Goal: Transaction & Acquisition: Book appointment/travel/reservation

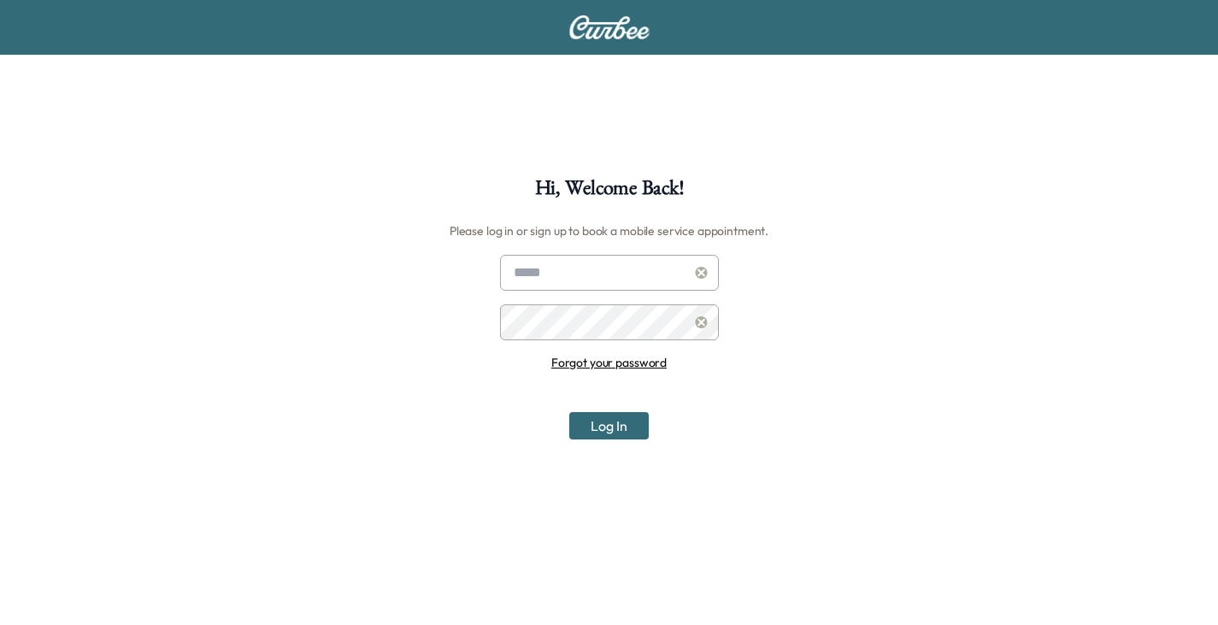
type input "**********"
click at [605, 430] on button "Log In" at bounding box center [609, 425] width 80 height 27
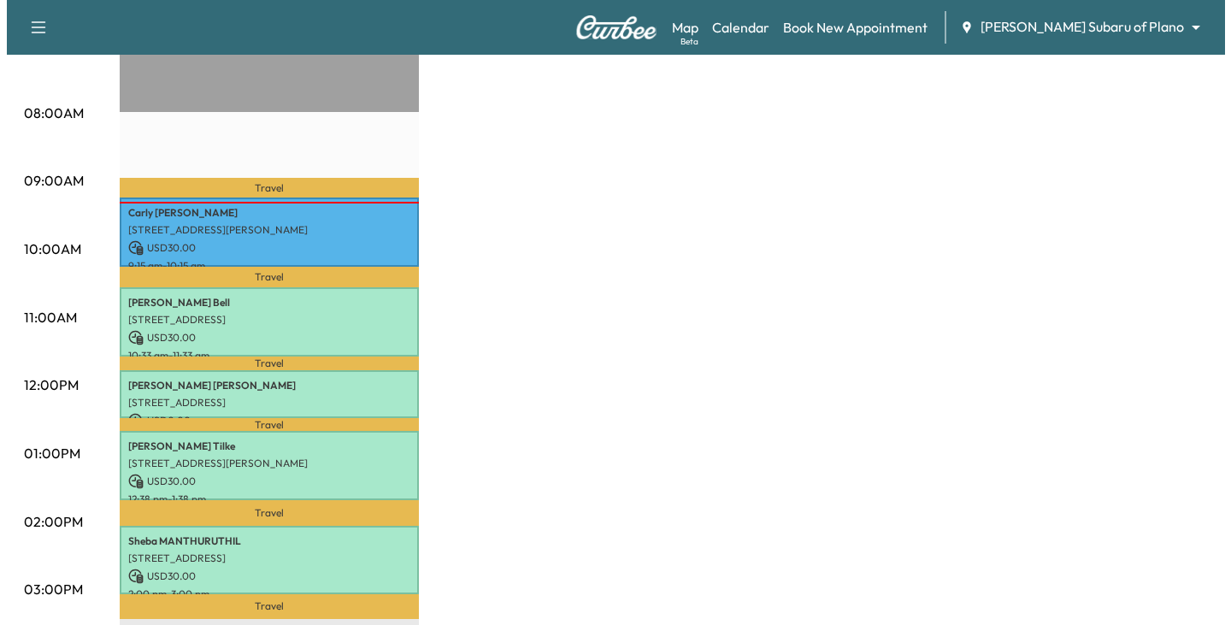
scroll to position [513, 0]
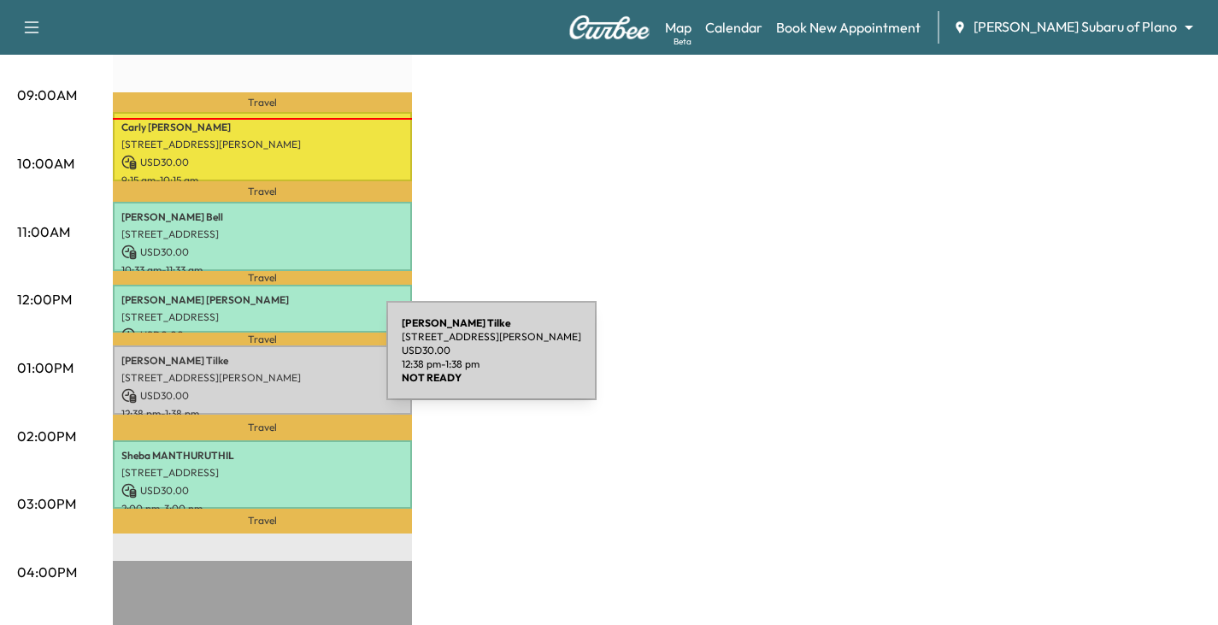
click at [258, 361] on p "[PERSON_NAME]" at bounding box center [262, 361] width 282 height 14
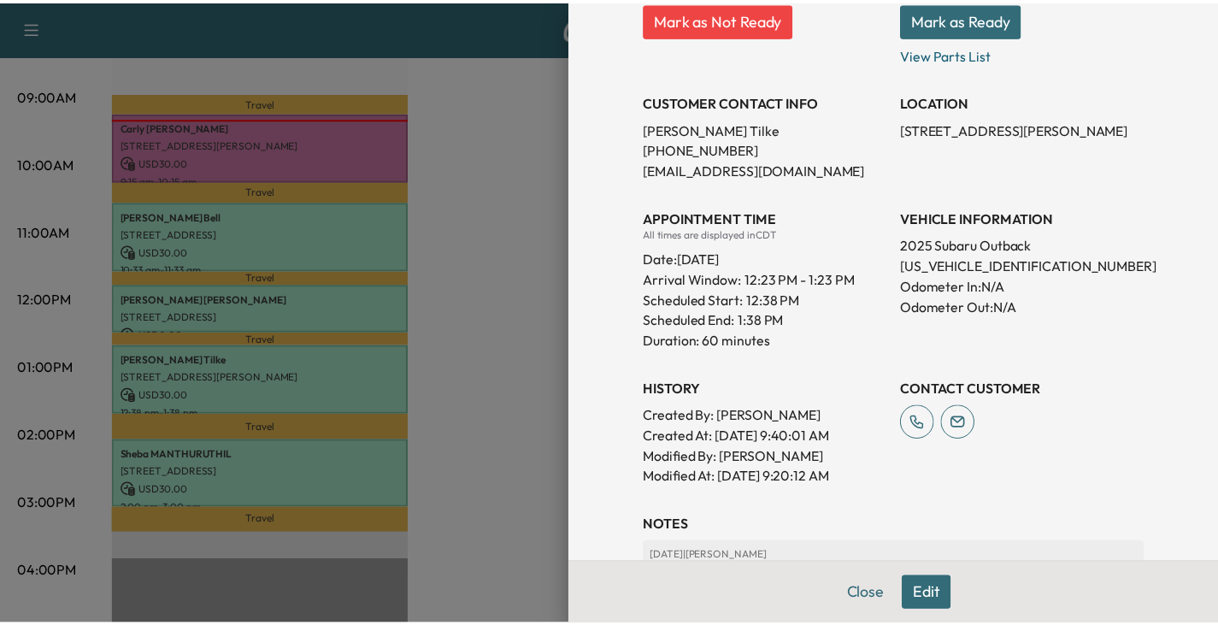
scroll to position [131, 0]
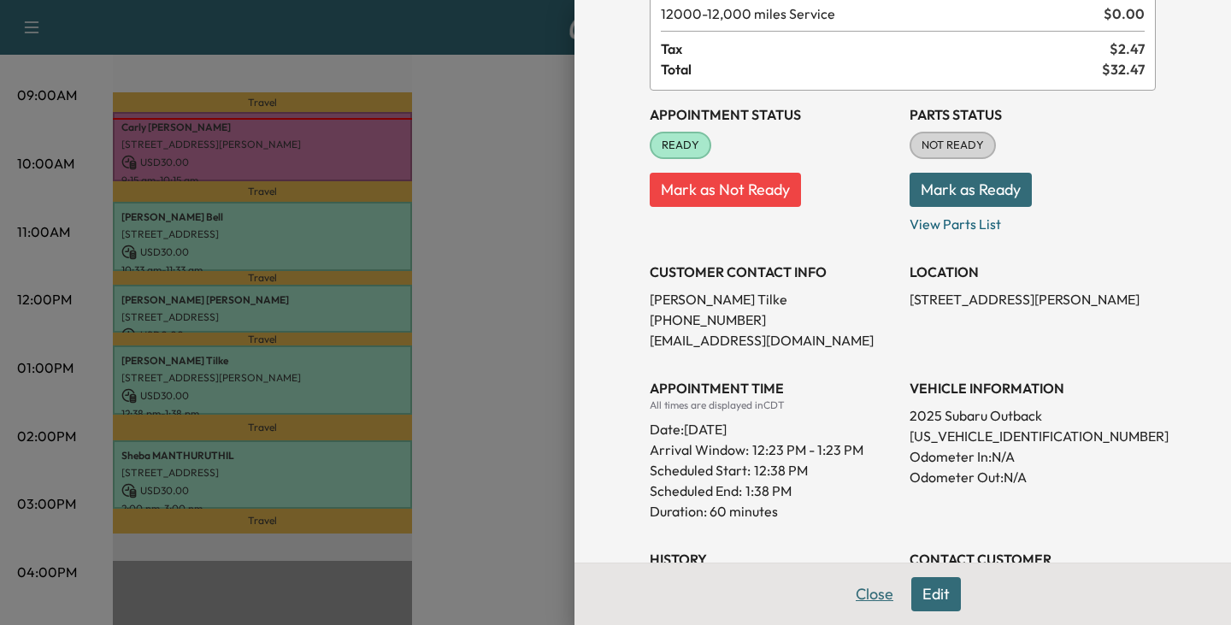
click at [847, 593] on button "Close" at bounding box center [875, 594] width 60 height 34
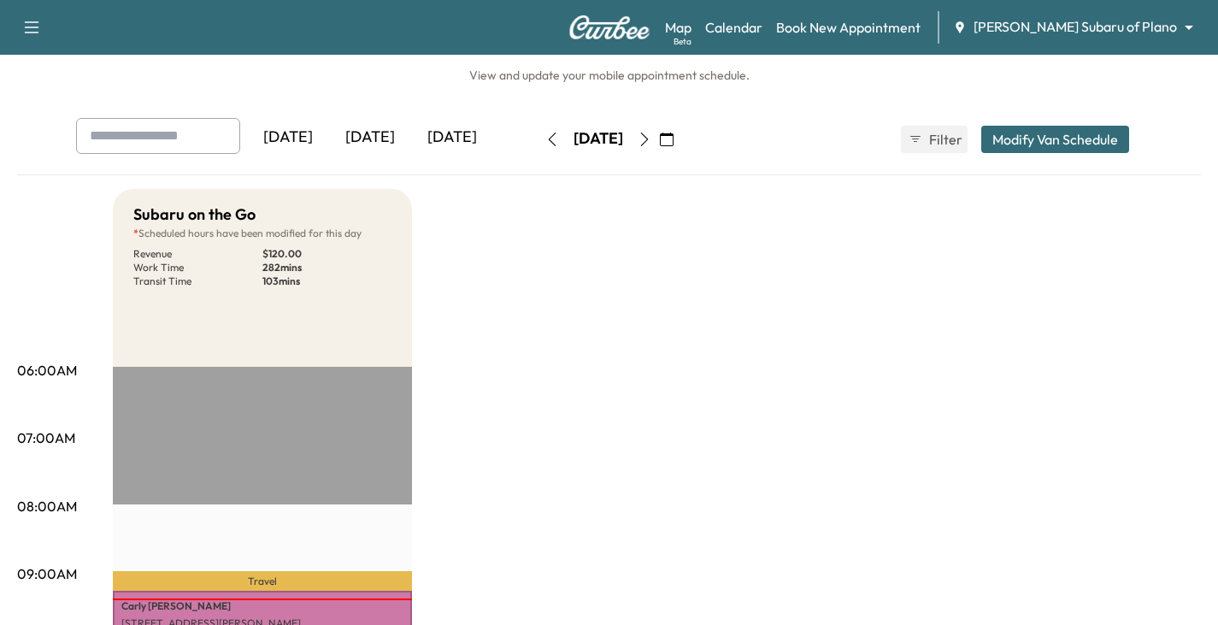
scroll to position [0, 0]
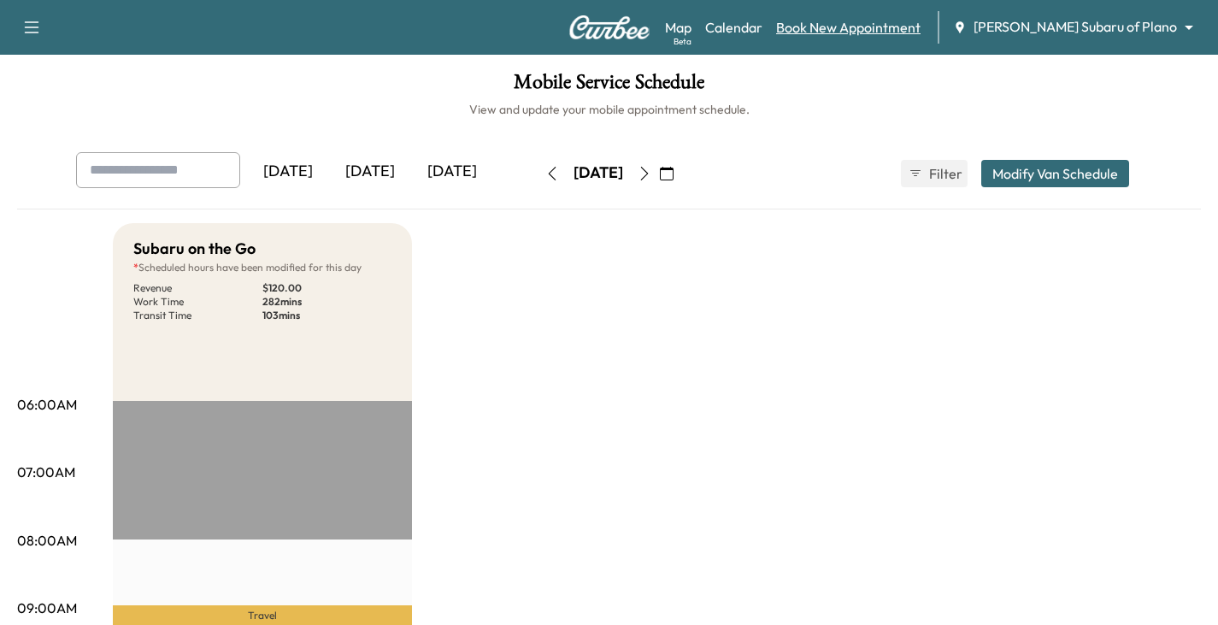
click at [870, 27] on link "Book New Appointment" at bounding box center [848, 27] width 145 height 21
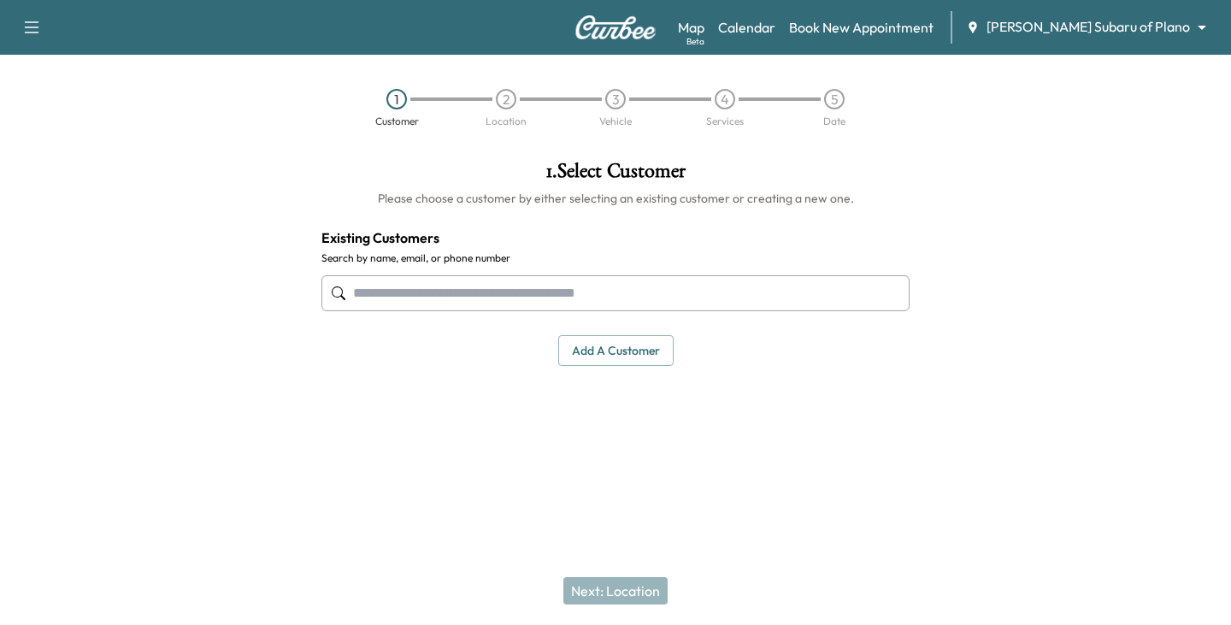
click at [521, 290] on input "text" at bounding box center [615, 293] width 588 height 36
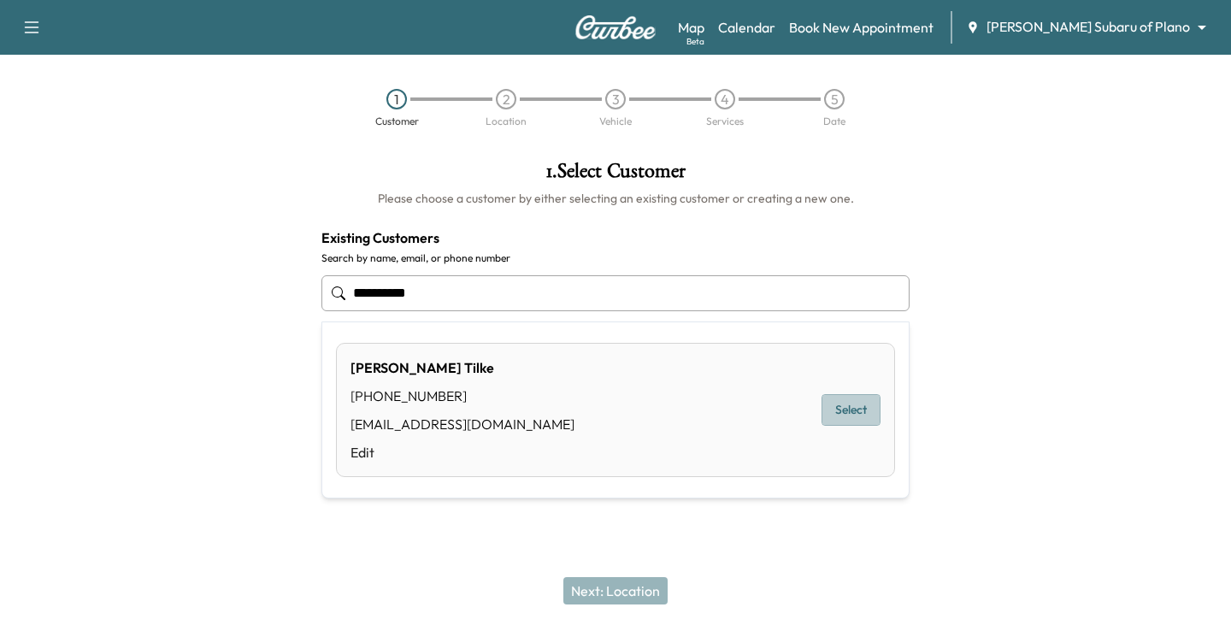
click at [858, 422] on button "Select" at bounding box center [851, 410] width 59 height 32
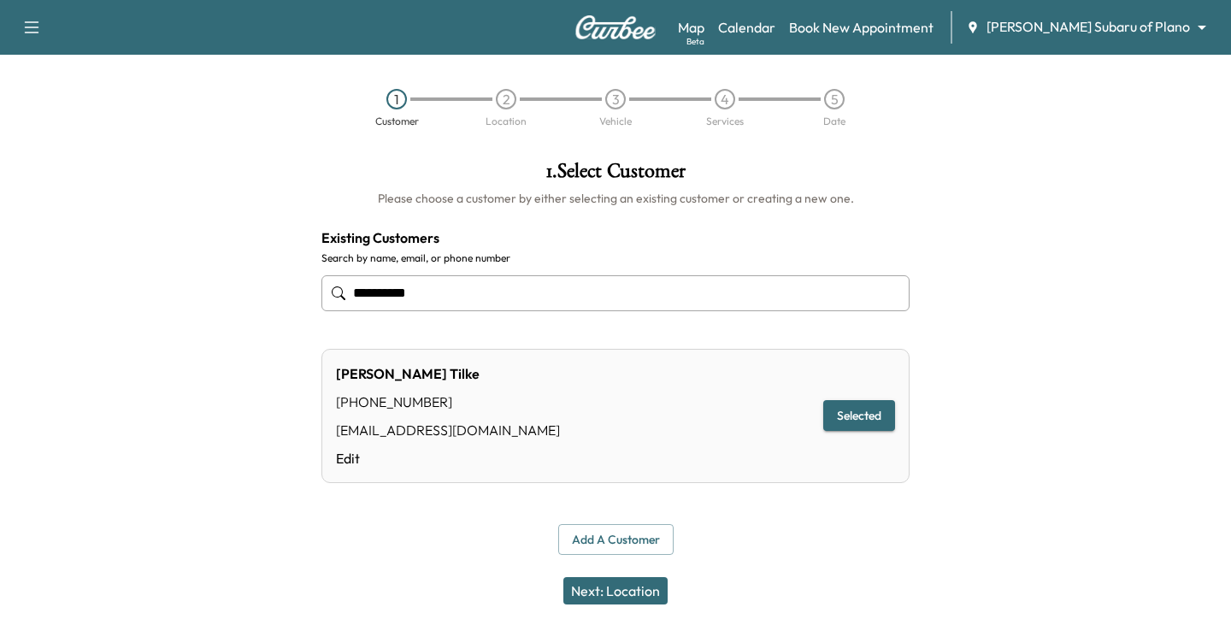
type input "**********"
click at [627, 589] on button "Next: Location" at bounding box center [615, 590] width 104 height 27
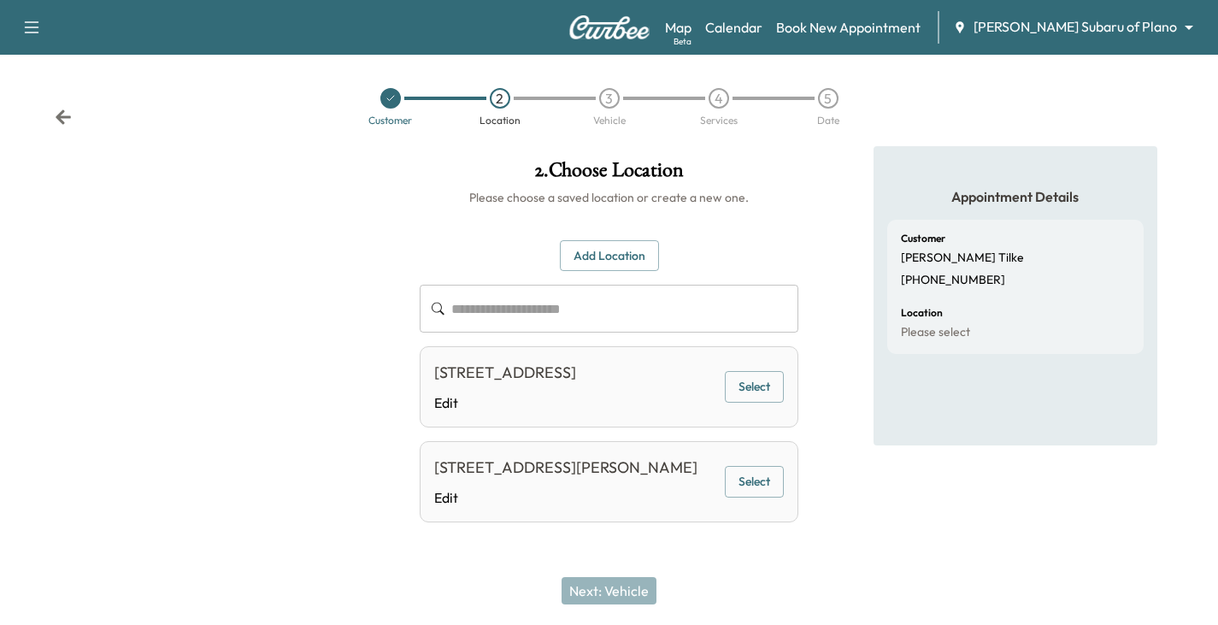
scroll to position [49, 0]
click at [752, 471] on button "Select" at bounding box center [754, 482] width 59 height 32
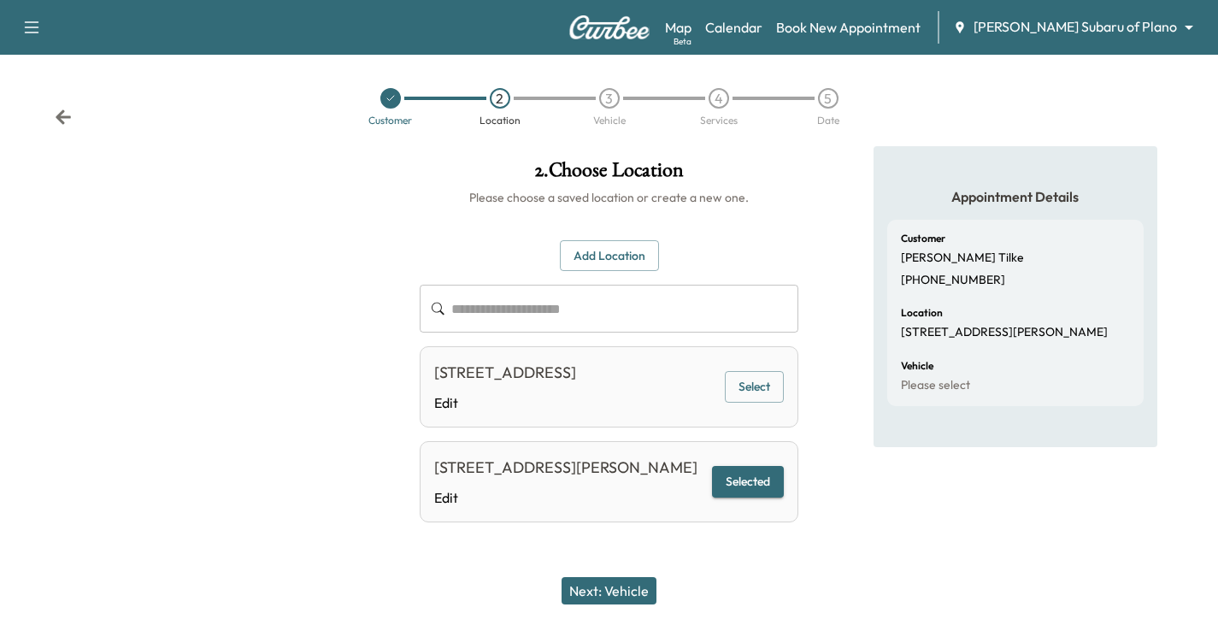
click at [612, 589] on button "Next: Vehicle" at bounding box center [609, 590] width 95 height 27
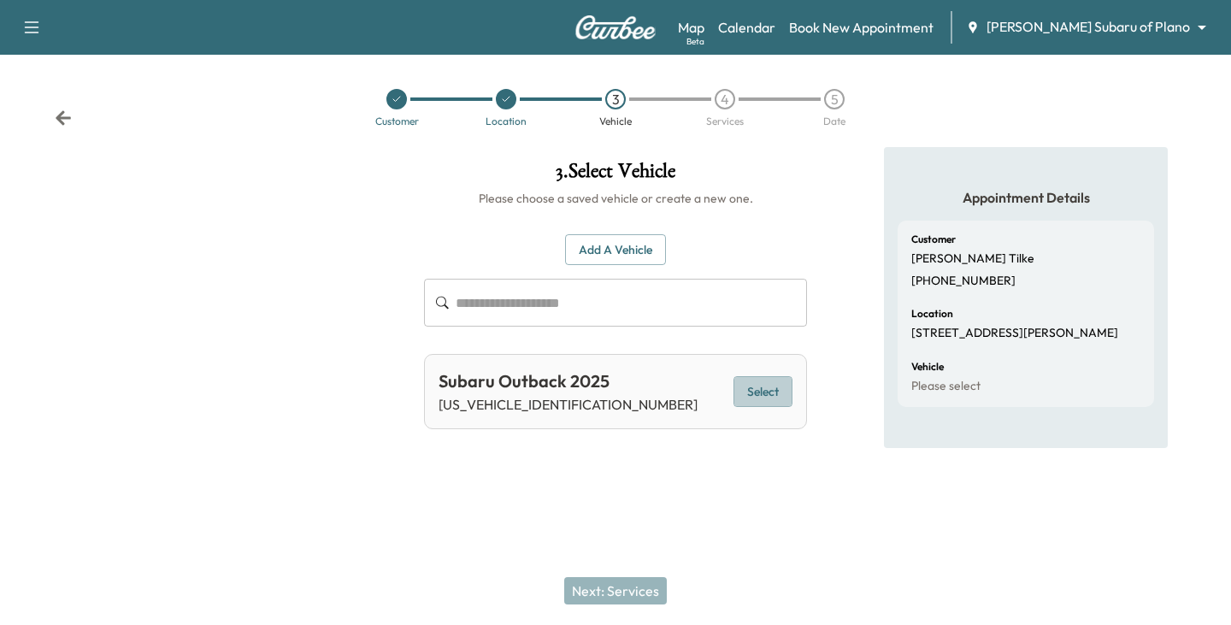
click at [749, 392] on button "Select" at bounding box center [763, 392] width 59 height 32
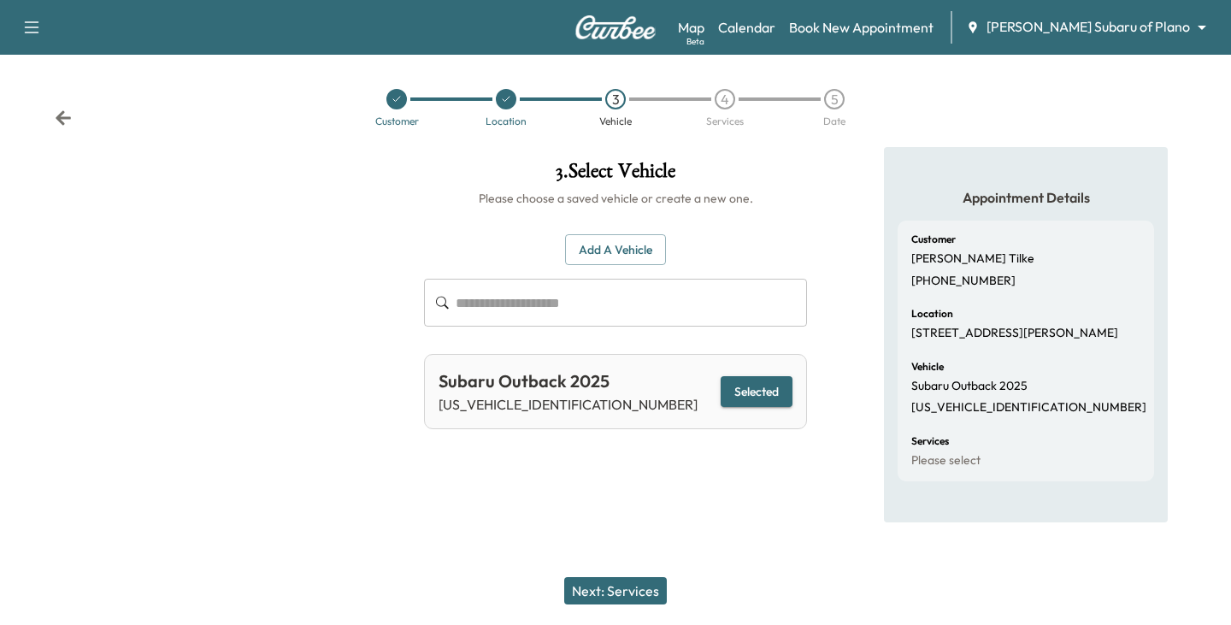
click at [628, 587] on button "Next: Services" at bounding box center [615, 590] width 103 height 27
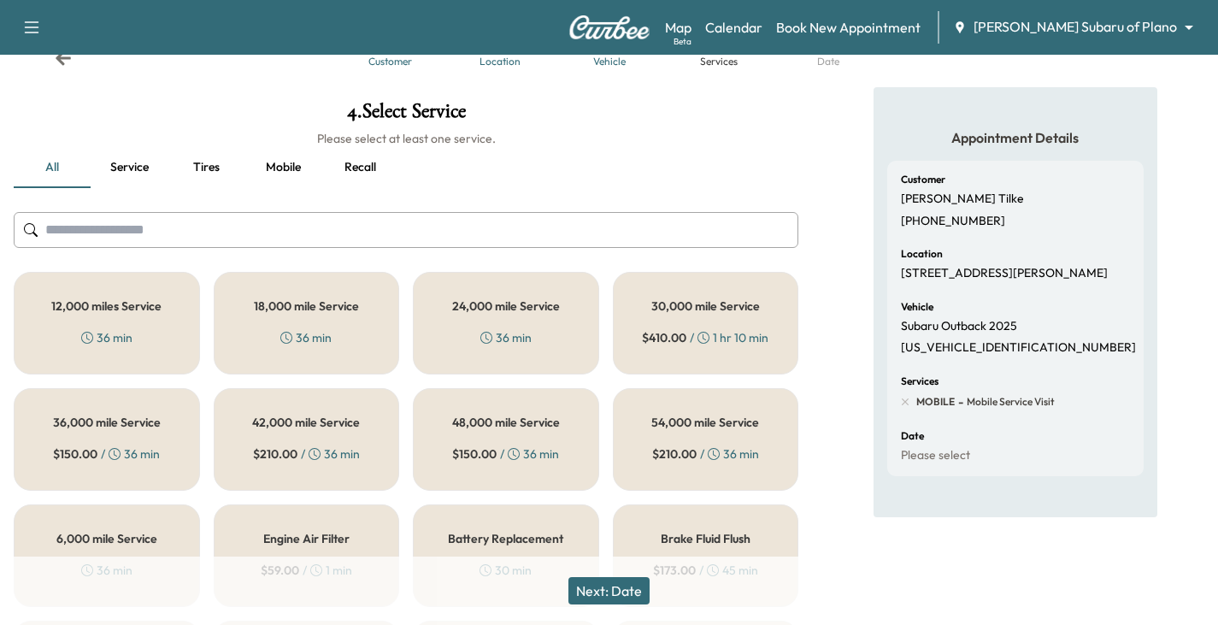
scroll to position [86, 0]
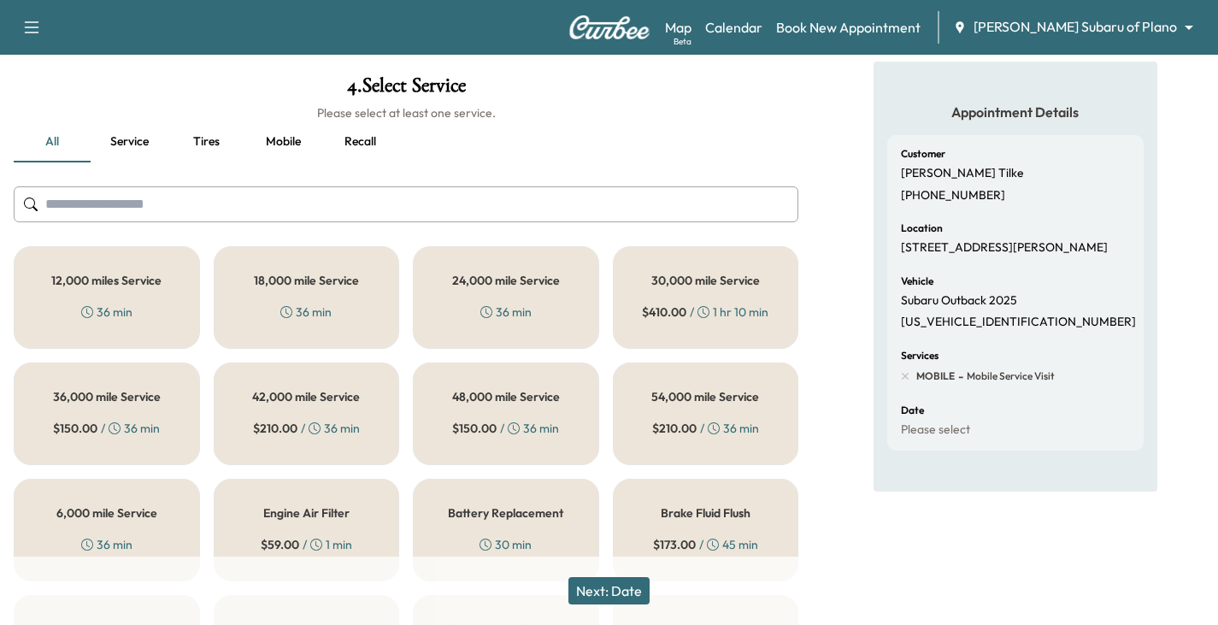
click at [65, 286] on h5 "12,000 miles Service" at bounding box center [106, 280] width 110 height 12
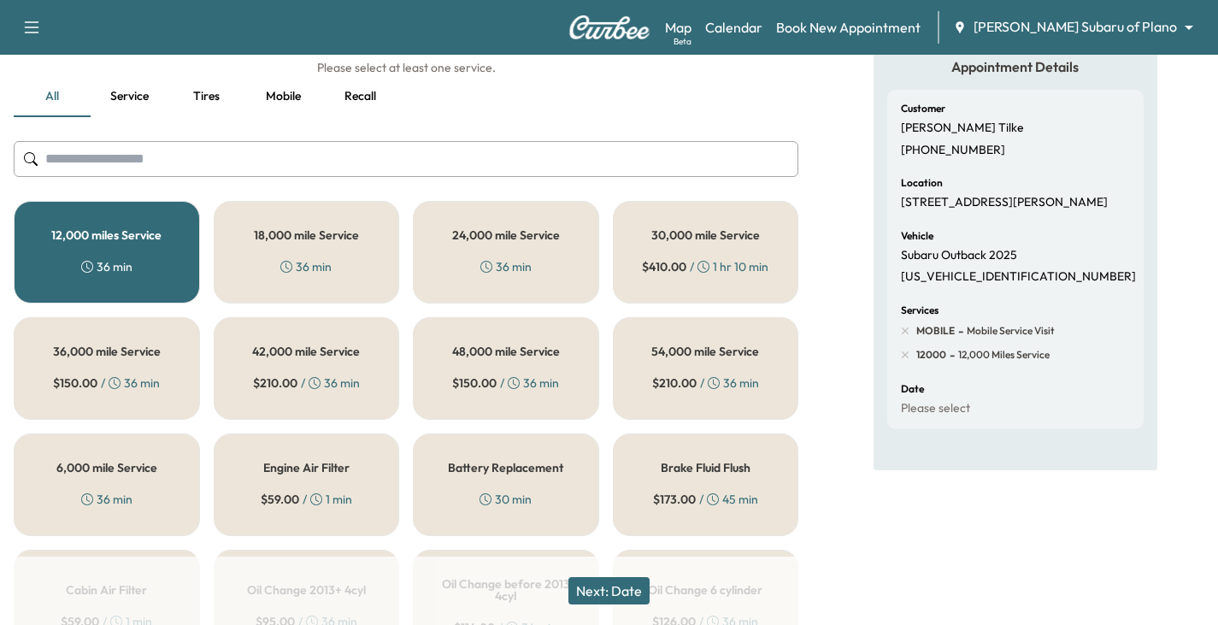
scroll to position [171, 0]
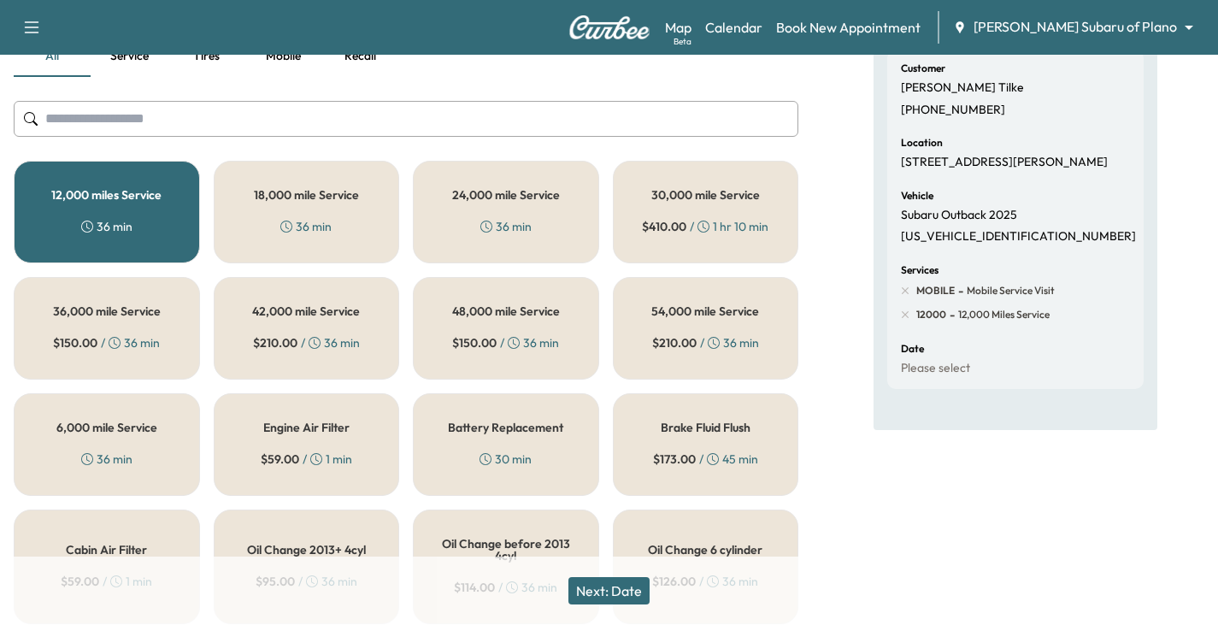
click at [615, 591] on button "Next: Date" at bounding box center [609, 590] width 81 height 27
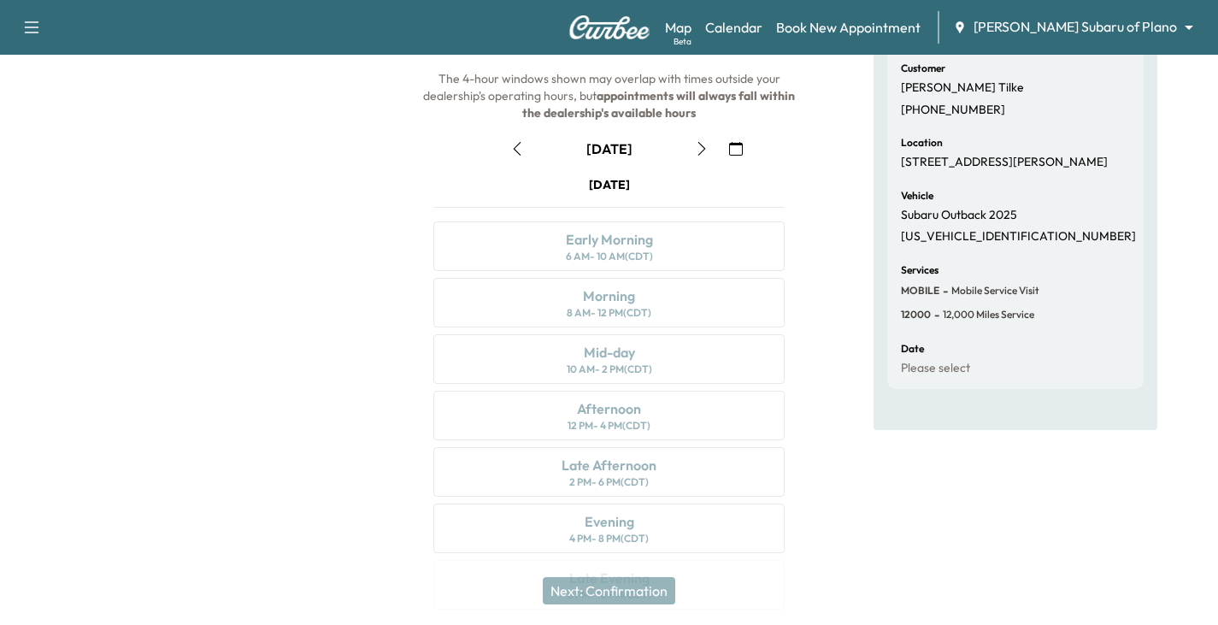
click at [696, 146] on icon "button" at bounding box center [702, 149] width 14 height 14
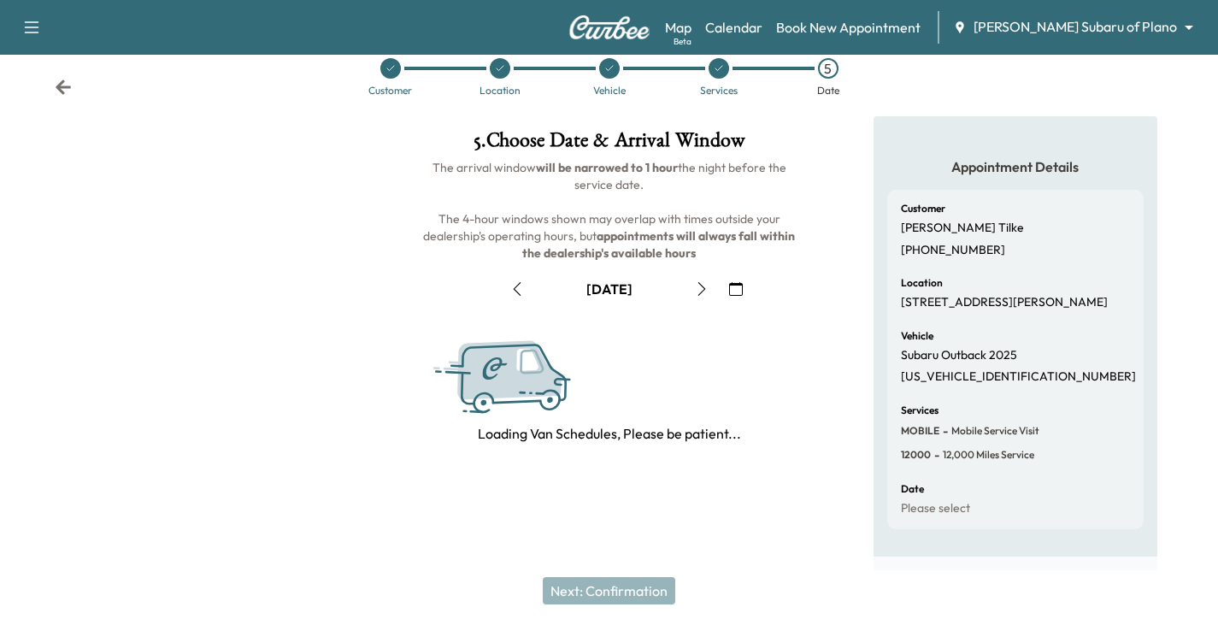
scroll to position [46, 0]
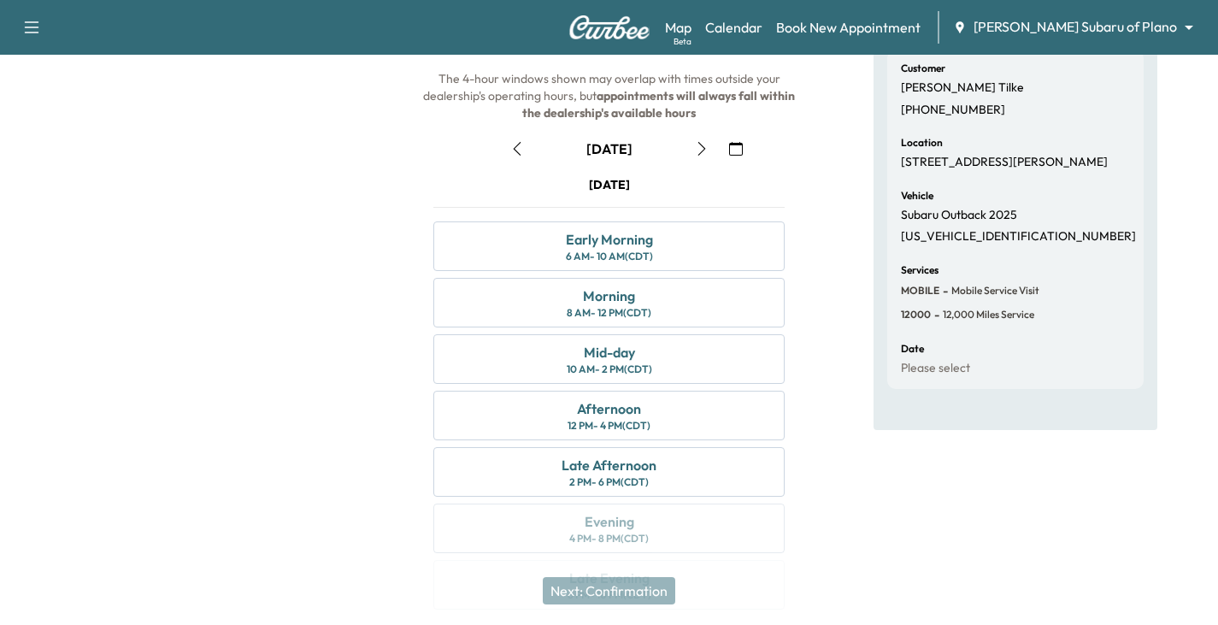
click at [708, 142] on icon "button" at bounding box center [702, 149] width 14 height 14
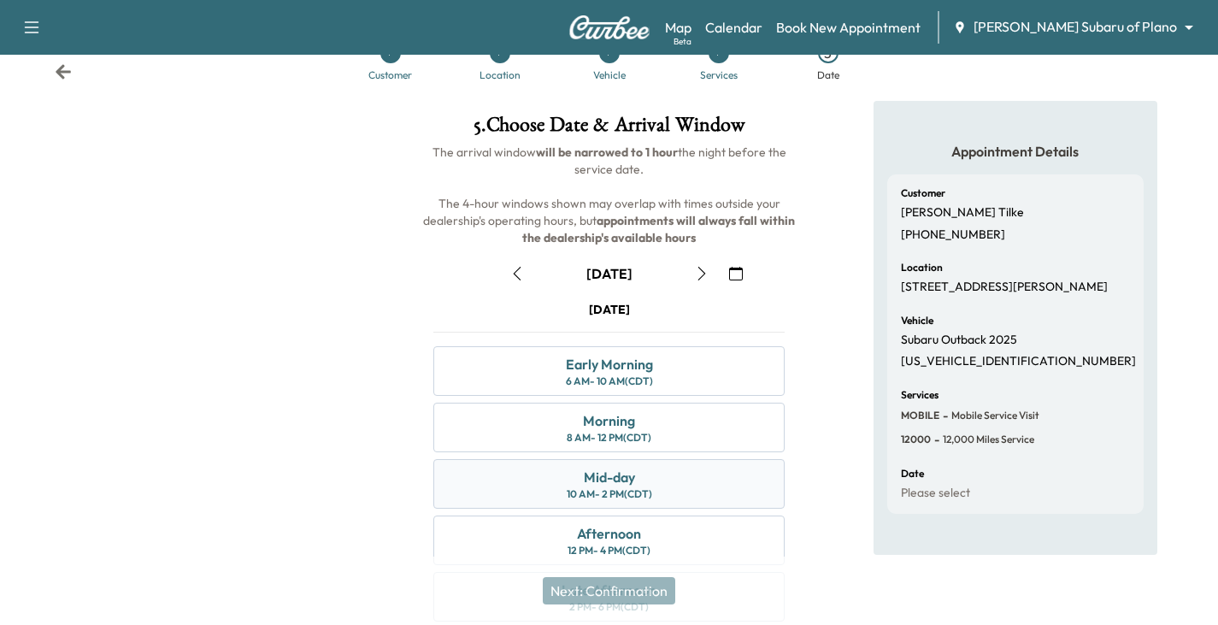
scroll to position [171, 0]
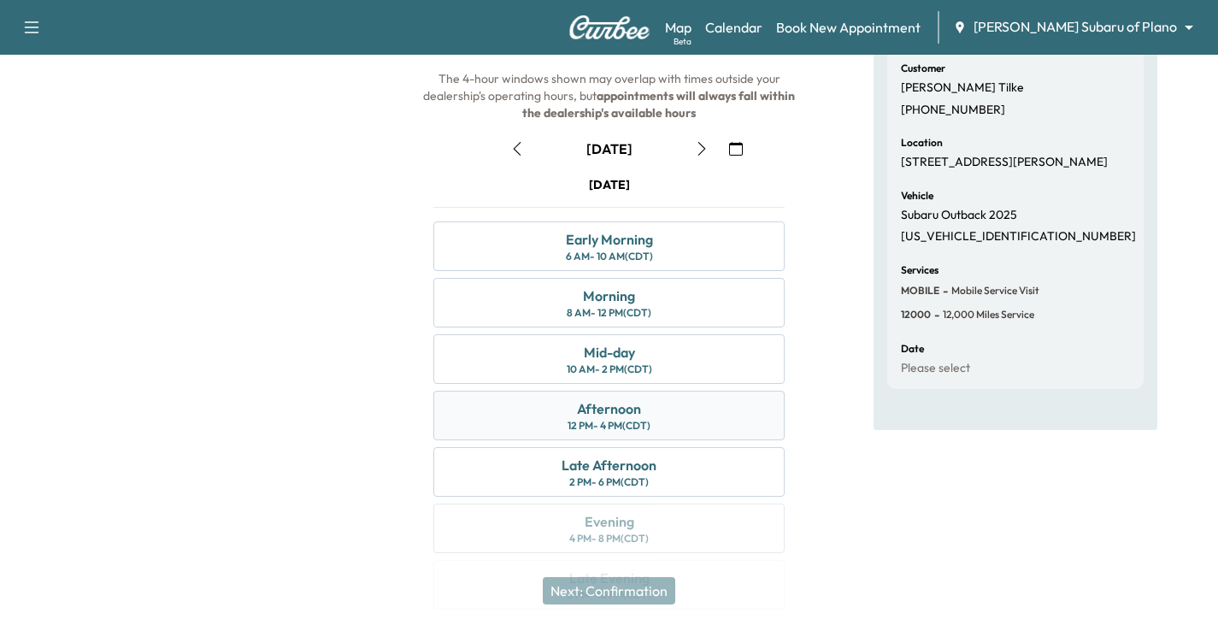
click at [616, 410] on div "Afternoon" at bounding box center [609, 408] width 64 height 21
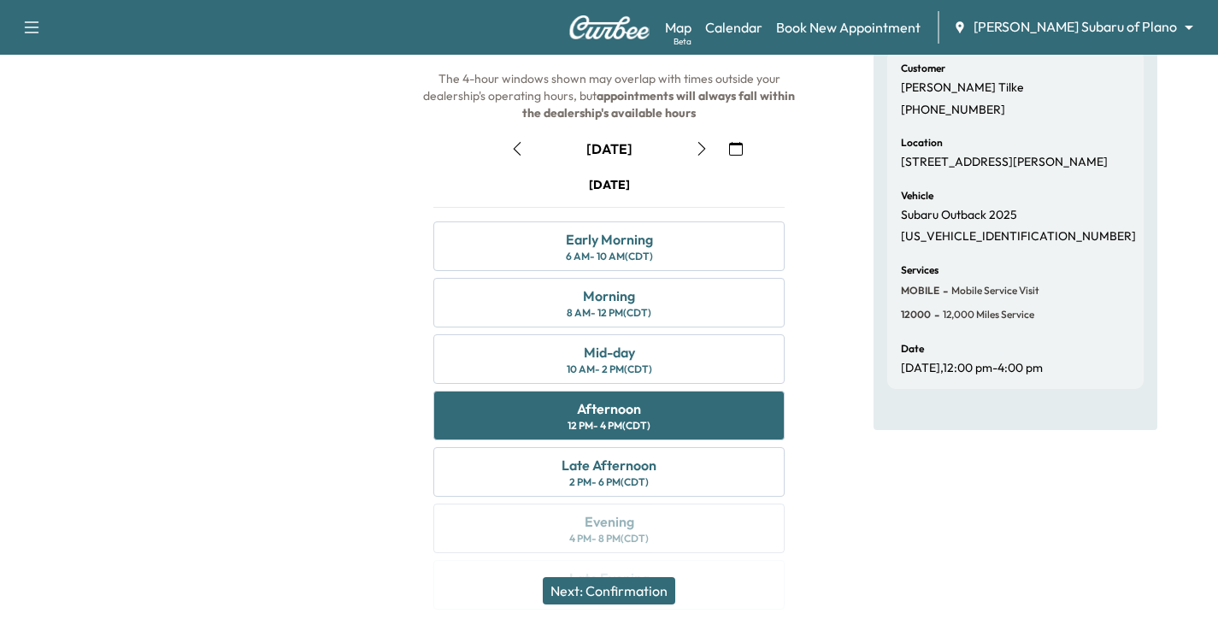
click at [621, 594] on button "Next: Confirmation" at bounding box center [609, 590] width 133 height 27
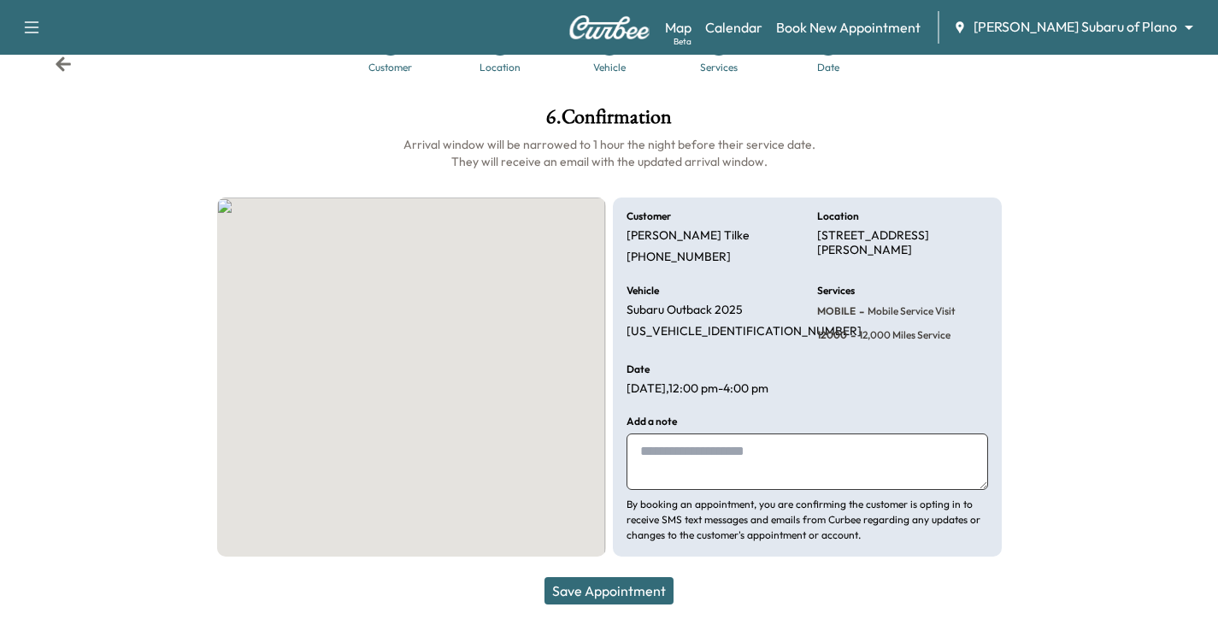
scroll to position [54, 0]
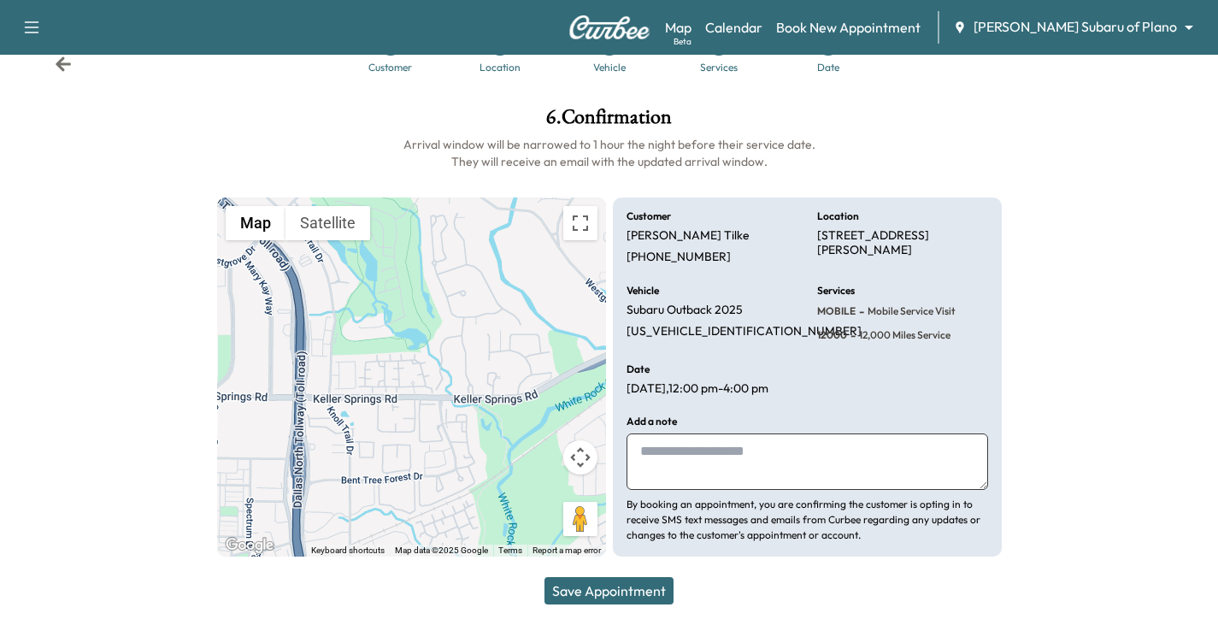
click at [696, 451] on textarea at bounding box center [808, 462] width 362 height 56
type textarea "**********"
click at [635, 581] on button "Save Appointment" at bounding box center [609, 590] width 129 height 27
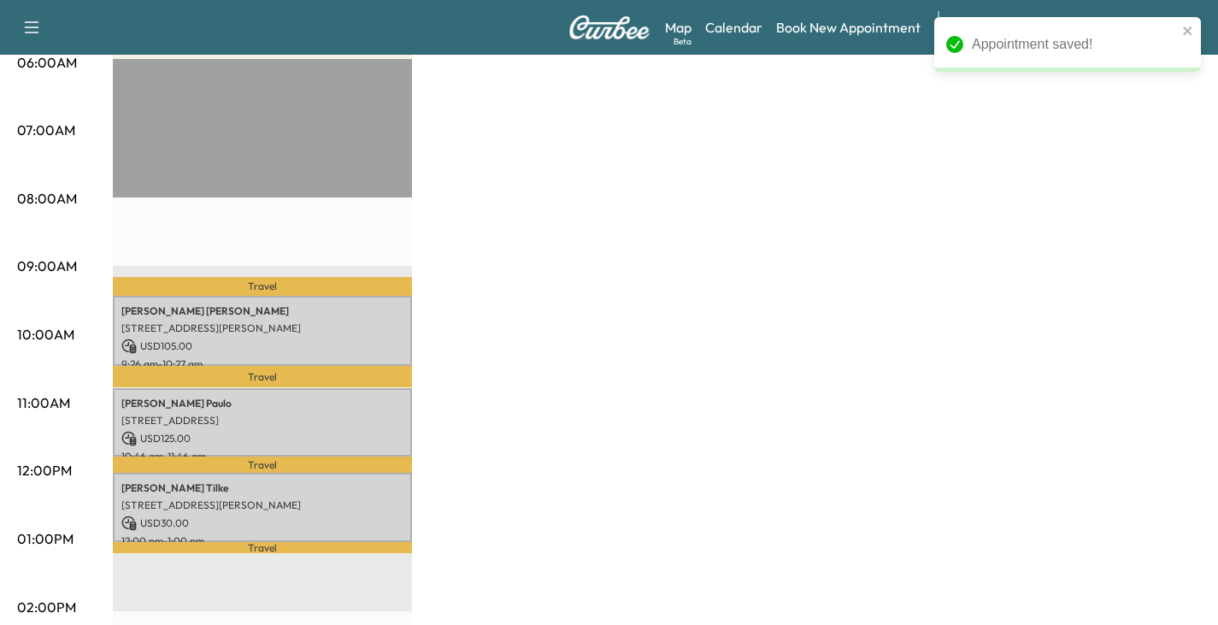
scroll to position [428, 0]
